Goal: Transaction & Acquisition: Book appointment/travel/reservation

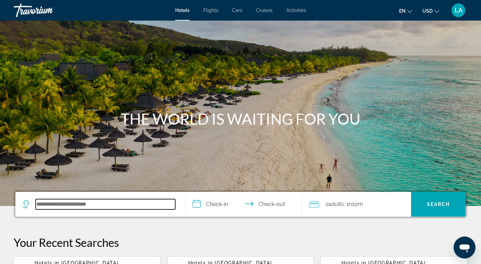
click at [67, 202] on input "Search hotel destination" at bounding box center [106, 204] width 140 height 10
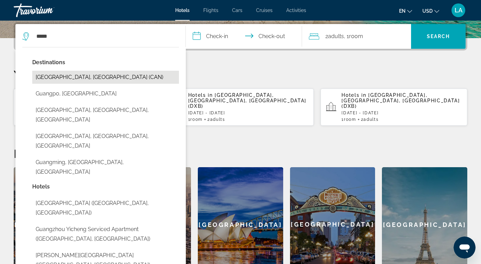
click at [65, 74] on button "[GEOGRAPHIC_DATA], [GEOGRAPHIC_DATA] (CAN)" at bounding box center [105, 77] width 147 height 13
type input "**********"
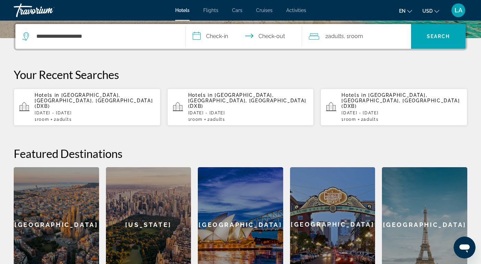
click at [196, 36] on input "**********" at bounding box center [245, 37] width 119 height 27
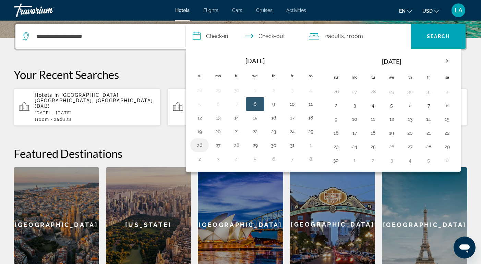
click at [202, 146] on button "26" at bounding box center [199, 145] width 11 height 10
click at [199, 131] on button "19" at bounding box center [199, 132] width 11 height 10
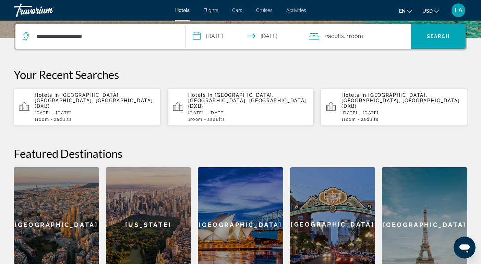
click at [195, 34] on input "**********" at bounding box center [245, 37] width 119 height 27
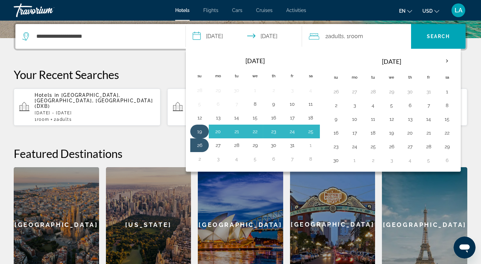
click at [201, 129] on button "19" at bounding box center [199, 132] width 11 height 10
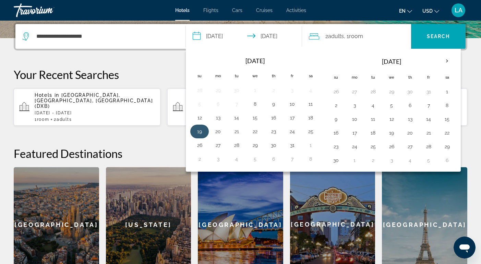
click at [198, 133] on button "19" at bounding box center [199, 132] width 11 height 10
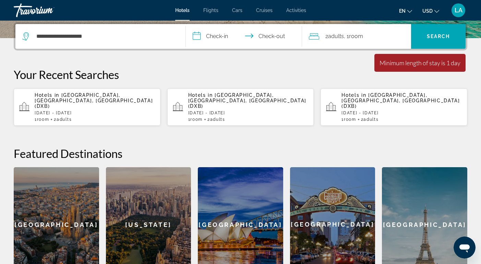
click at [198, 38] on input "**********" at bounding box center [245, 37] width 119 height 27
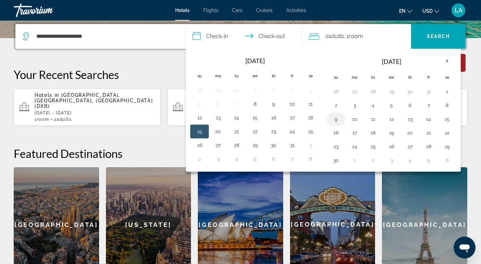
click at [334, 121] on button "9" at bounding box center [336, 119] width 11 height 10
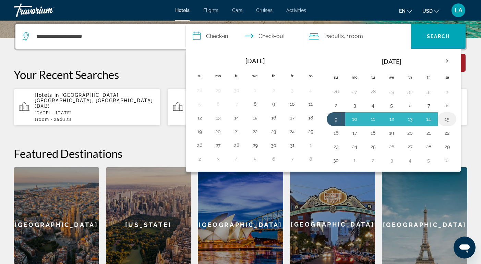
click at [447, 122] on button "15" at bounding box center [447, 119] width 11 height 10
type input "**********"
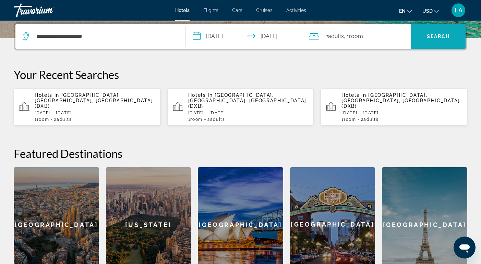
click at [438, 34] on span "Search" at bounding box center [438, 36] width 23 height 5
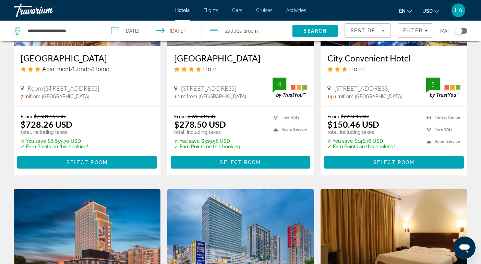
scroll to position [129, 0]
click at [460, 30] on div "Toggle map" at bounding box center [459, 30] width 7 height 7
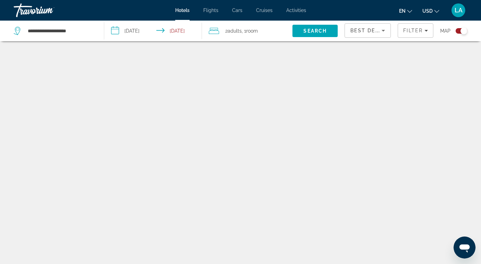
scroll to position [41, 0]
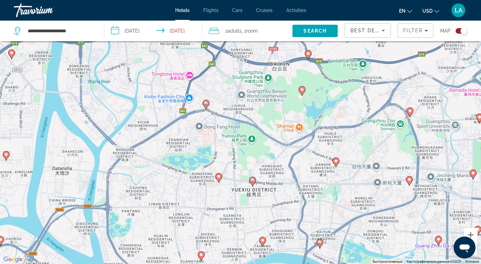
drag, startPoint x: 241, startPoint y: 64, endPoint x: 234, endPoint y: 151, distance: 87.1
click at [234, 151] on div "Чтобы активировать перетаскивание с помощью клавиатуры, нажмите Alt + Ввод. Пос…" at bounding box center [240, 132] width 481 height 264
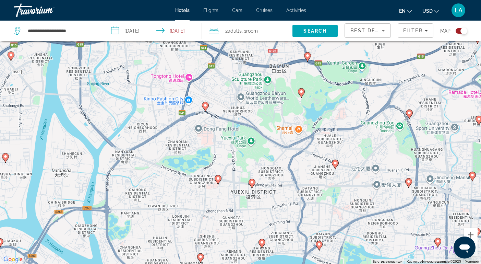
click at [205, 105] on image "Main content" at bounding box center [205, 105] width 4 height 4
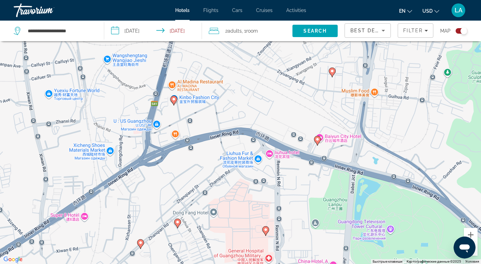
click at [317, 141] on icon "Main content" at bounding box center [317, 140] width 6 height 9
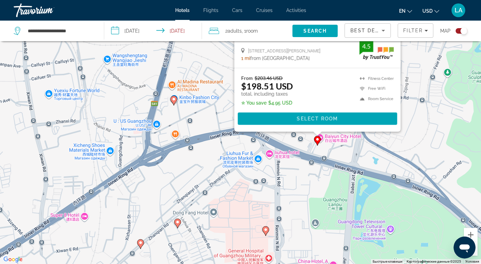
scroll to position [0, 0]
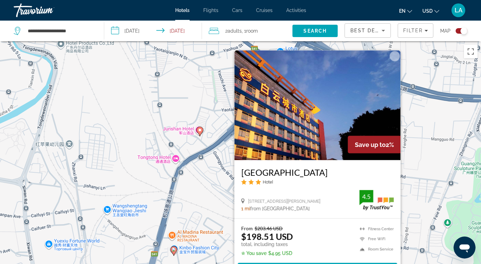
click at [445, 162] on div "Чтобы активировать перетаскивание с помощью клавиатуры, нажмите Alt + Ввод. Пос…" at bounding box center [240, 173] width 481 height 264
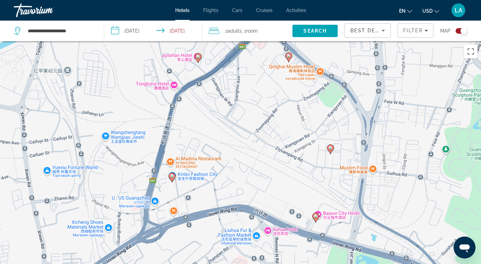
drag, startPoint x: 314, startPoint y: 209, endPoint x: 312, endPoint y: 135, distance: 73.8
click at [312, 135] on div "Чтобы активировать перетаскивание с помощью клавиатуры, нажмите Alt + Ввод. Пос…" at bounding box center [240, 173] width 481 height 264
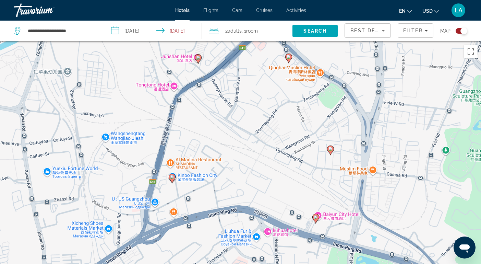
click at [288, 58] on image "Main content" at bounding box center [289, 57] width 4 height 4
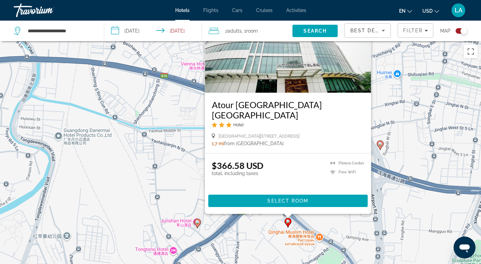
drag, startPoint x: 416, startPoint y: 220, endPoint x: 424, endPoint y: 130, distance: 90.2
click at [424, 130] on div "Чтобы активировать перетаскивание с помощью клавиатуры, нажмите Alt + Ввод. Пос…" at bounding box center [240, 173] width 481 height 264
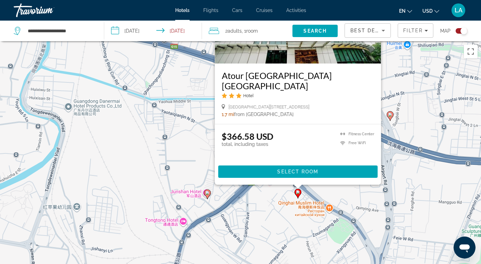
click at [206, 193] on image "Main content" at bounding box center [207, 193] width 4 height 4
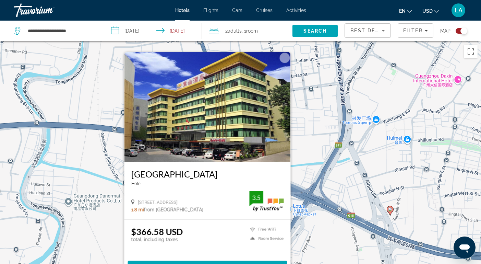
click at [284, 57] on button "Закрыть" at bounding box center [285, 57] width 10 height 10
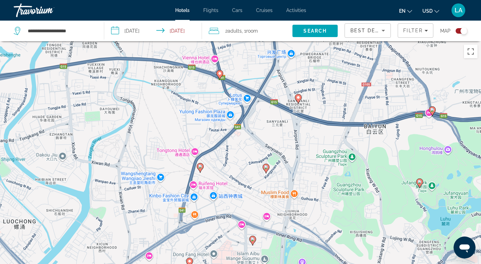
drag, startPoint x: 318, startPoint y: 147, endPoint x: 291, endPoint y: 61, distance: 90.1
click at [290, 61] on div "Для навигации используйте клавиши со стрелками. Чтобы активировать перетаскиван…" at bounding box center [240, 173] width 481 height 264
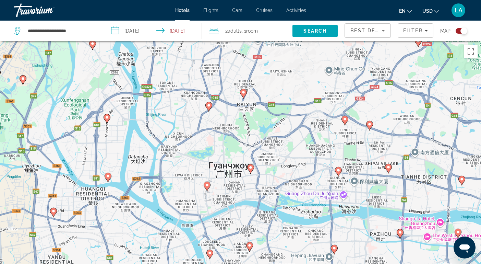
drag, startPoint x: 268, startPoint y: 194, endPoint x: 250, endPoint y: 166, distance: 33.5
click at [250, 166] on icon "Main content" at bounding box center [250, 168] width 6 height 9
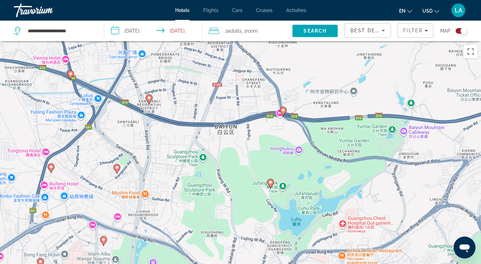
drag, startPoint x: 239, startPoint y: 97, endPoint x: 234, endPoint y: 181, distance: 84.2
click at [234, 181] on div "Чтобы активировать перетаскивание с помощью клавиатуры, нажмите Alt + Ввод. Пос…" at bounding box center [240, 173] width 481 height 264
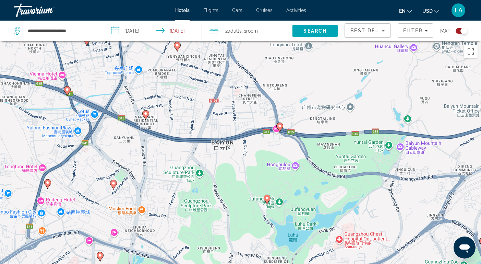
click at [280, 124] on image "Main content" at bounding box center [280, 126] width 4 height 4
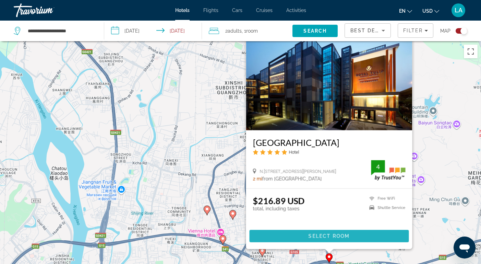
click at [349, 234] on span "Select Room" at bounding box center [328, 235] width 41 height 5
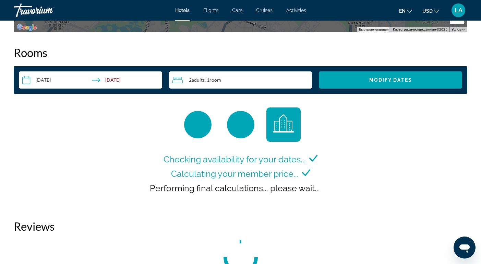
scroll to position [854, 0]
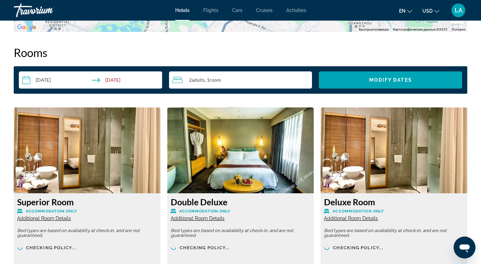
click at [228, 76] on div "2 Adult Adults , 1 Room rooms" at bounding box center [243, 80] width 140 height 8
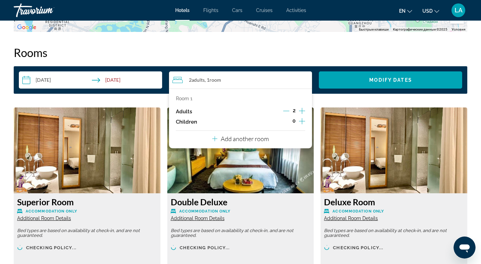
click at [251, 141] on p "Add another room" at bounding box center [245, 139] width 48 height 8
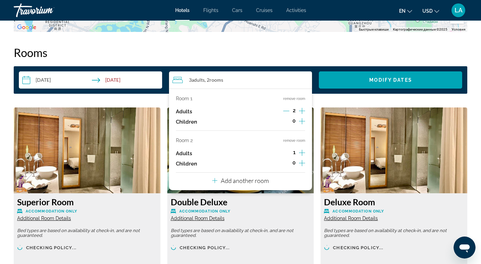
click at [301, 152] on icon "Increment adults" at bounding box center [302, 152] width 6 height 8
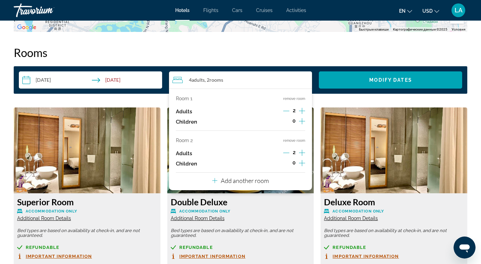
click at [236, 184] on p "Add another room" at bounding box center [245, 181] width 48 height 8
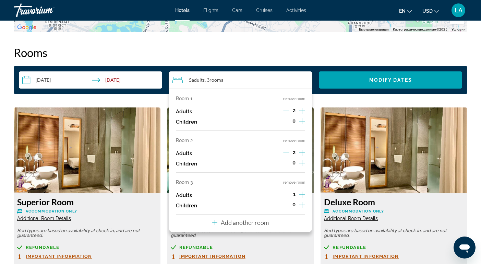
click at [302, 199] on icon "Increment adults" at bounding box center [302, 194] width 6 height 8
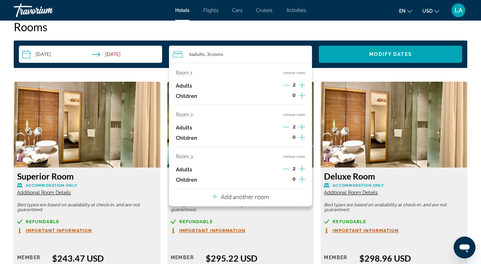
scroll to position [880, 0]
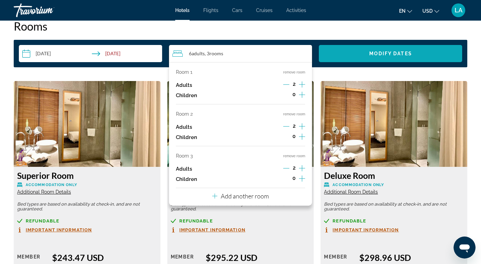
click at [409, 51] on span "Modify Dates" at bounding box center [390, 53] width 43 height 5
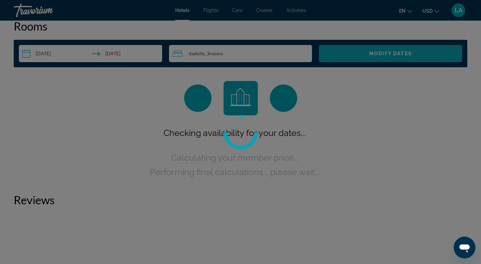
scroll to position [853, 0]
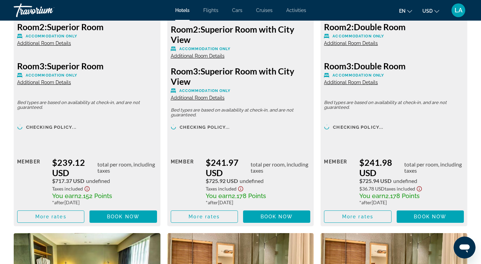
scroll to position [1069, 0]
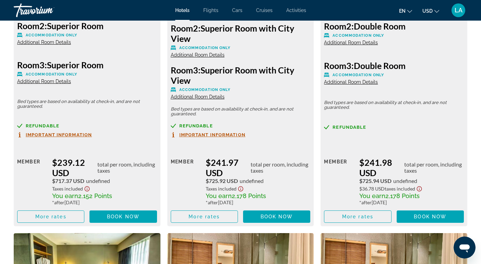
click at [455, 9] on span "LA" at bounding box center [459, 10] width 8 height 7
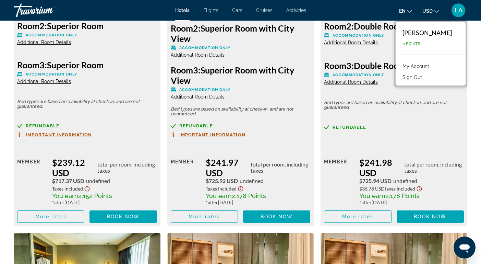
click at [456, 7] on span "LA" at bounding box center [459, 10] width 8 height 7
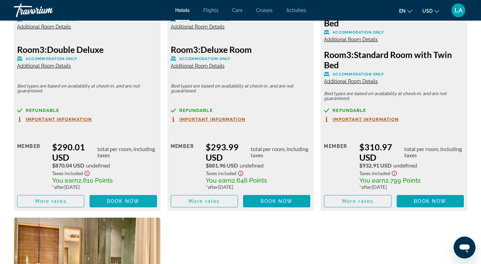
scroll to position [1426, 0]
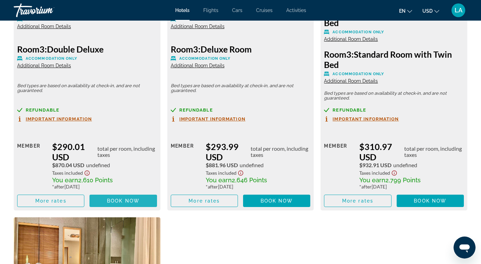
click at [114, 203] on span "Book now" at bounding box center [123, 200] width 33 height 5
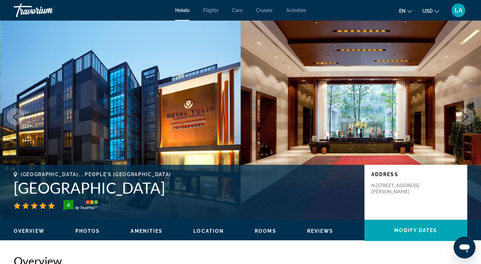
scroll to position [11, 0]
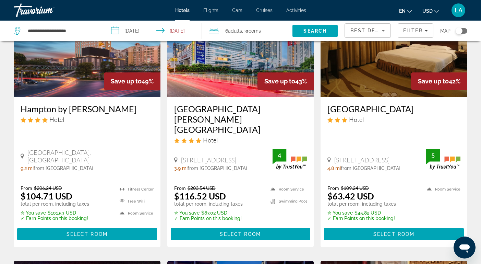
scroll to position [331, 0]
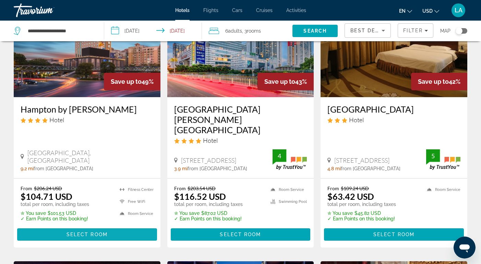
click at [83, 236] on span "Select Room" at bounding box center [87, 233] width 41 height 5
